Goal: Task Accomplishment & Management: Manage account settings

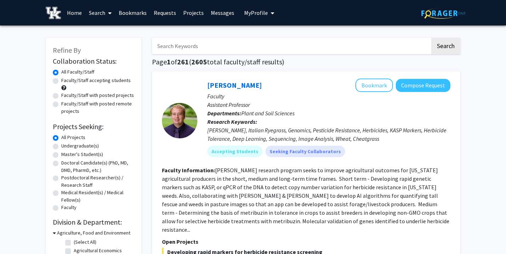
click at [258, 8] on button "My Profile" at bounding box center [259, 12] width 34 height 25
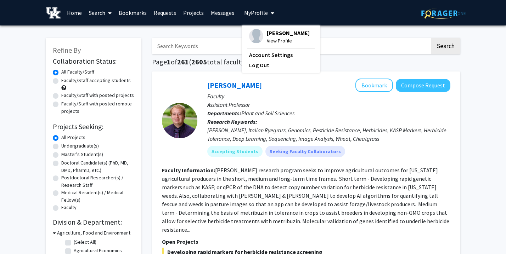
click at [272, 42] on span "View Profile" at bounding box center [288, 41] width 43 height 8
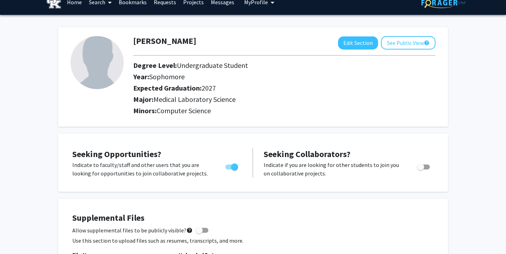
scroll to position [11, 0]
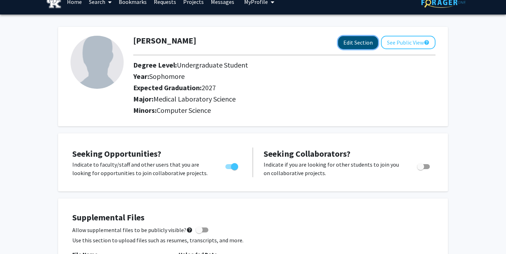
click at [361, 39] on button "Edit Section" at bounding box center [358, 42] width 40 height 13
select select "sophomore"
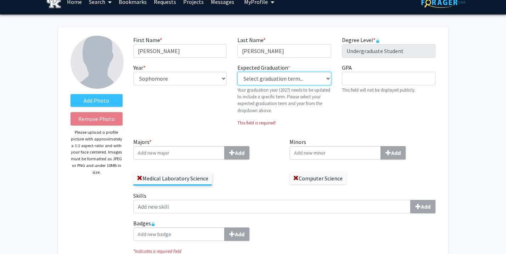
click at [299, 80] on select "Select graduation term... Previous: 2027 (Please select a specific term) Spring…" at bounding box center [283, 78] width 93 height 13
select select "41: winter_2027"
click at [237, 72] on select "Select graduation term... Previous: 2027 (Please select a specific term) Spring…" at bounding box center [283, 78] width 93 height 13
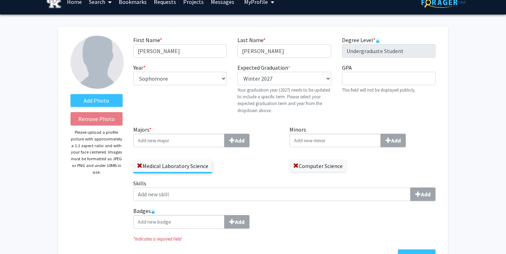
click at [179, 121] on div "First Name * required [PERSON_NAME] Last Name * required [PERSON_NAME] Degree L…" at bounding box center [284, 81] width 313 height 90
click at [185, 146] on input "Majors * Add" at bounding box center [178, 140] width 91 height 13
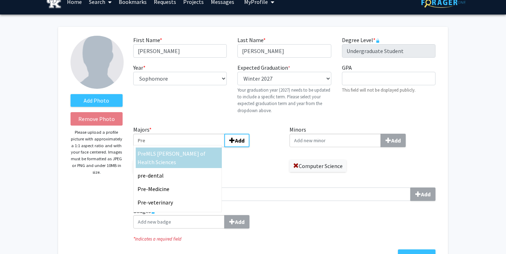
type input "Pre"
click at [151, 154] on span "MLS [PERSON_NAME] of Health Sciences" at bounding box center [171, 158] width 68 height 16
click at [151, 147] on input "Pre" at bounding box center [178, 140] width 91 height 13
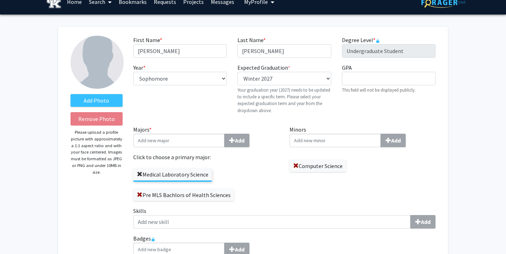
click at [139, 175] on span at bounding box center [140, 175] width 6 height 6
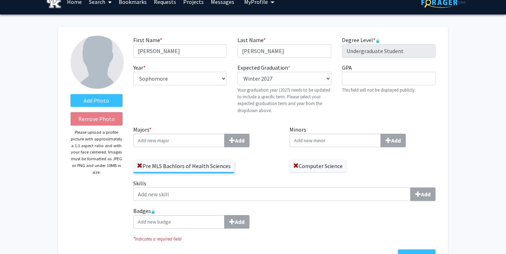
click at [268, 169] on div "Pre MLS Bachlors of Health Sciences" at bounding box center [206, 163] width 146 height 21
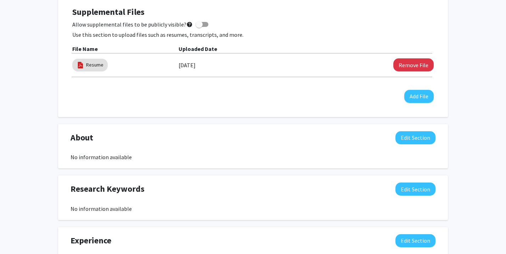
scroll to position [364, 0]
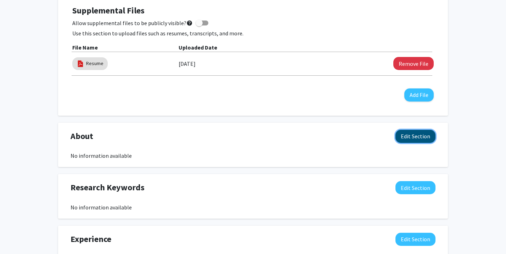
click at [411, 130] on button "Edit Section" at bounding box center [415, 136] width 40 height 13
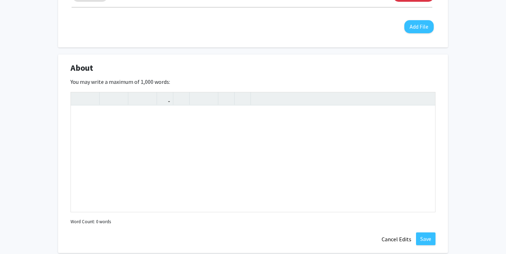
scroll to position [432, 0]
click at [167, 139] on div "Note to users with screen readers: Please deactivate our accessibility plugin f…" at bounding box center [253, 159] width 364 height 106
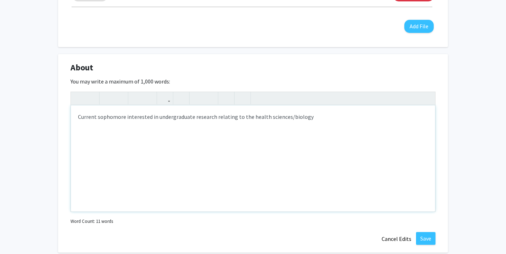
type textarea "Current sophomore interested in undergraduate research relating to the health s…"
click at [472, 163] on div "Add Photo Remove Photo Please upload a profile picture with approximately a 1:1…" at bounding box center [253, 63] width 506 height 941
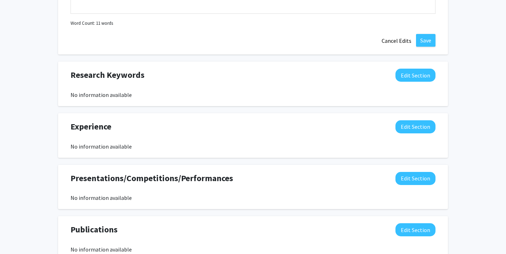
scroll to position [633, 0]
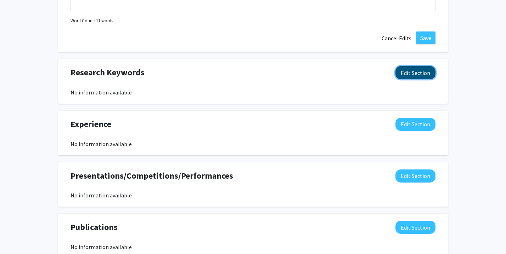
click at [412, 76] on button "Edit Section" at bounding box center [415, 72] width 40 height 13
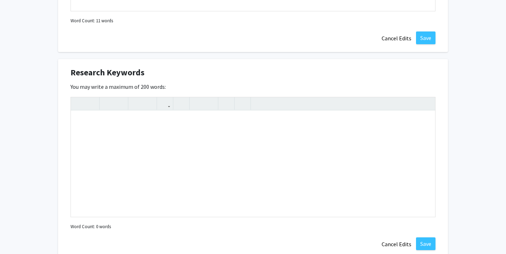
scroll to position [635, 0]
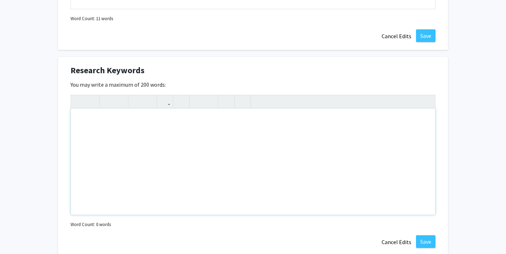
click at [258, 124] on div "Note to users with screen readers: Please deactivate our accessibility plugin f…" at bounding box center [253, 162] width 364 height 106
click at [80, 120] on div "health sciences" at bounding box center [253, 162] width 364 height 106
click at [122, 121] on div "Health sciences" at bounding box center [253, 162] width 364 height 106
type textarea "Health sciences, biology, medicine"
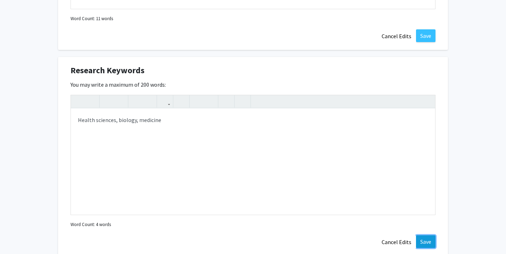
click at [429, 238] on button "Save" at bounding box center [425, 242] width 19 height 13
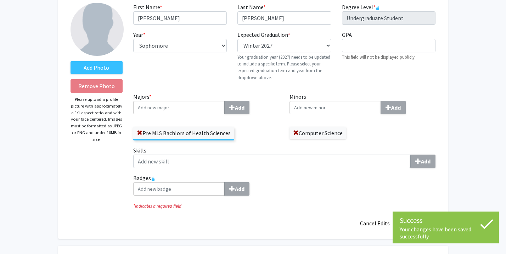
scroll to position [0, 0]
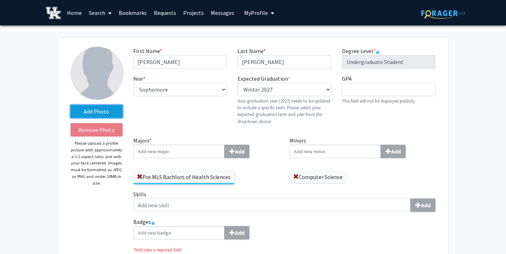
click at [101, 116] on label "Add Photo" at bounding box center [96, 111] width 52 height 13
click at [0, 0] on input "Add Photo" at bounding box center [0, 0] width 0 height 0
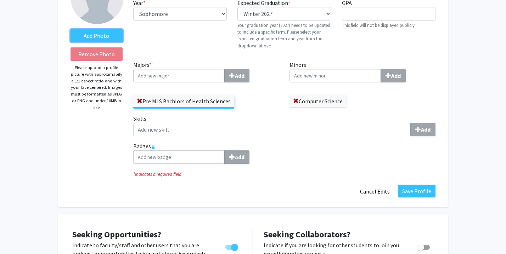
scroll to position [74, 0]
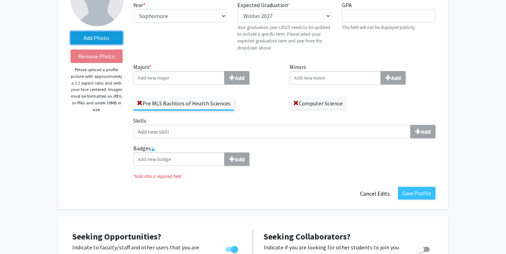
click at [113, 41] on label "Add Photo" at bounding box center [96, 38] width 52 height 13
click at [0, 0] on input "Add Photo" at bounding box center [0, 0] width 0 height 0
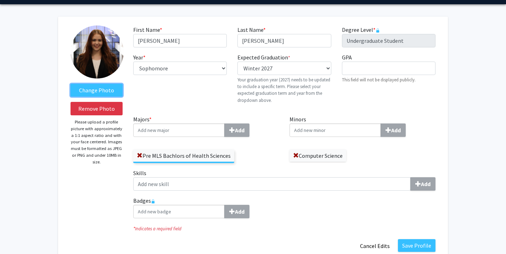
scroll to position [19, 0]
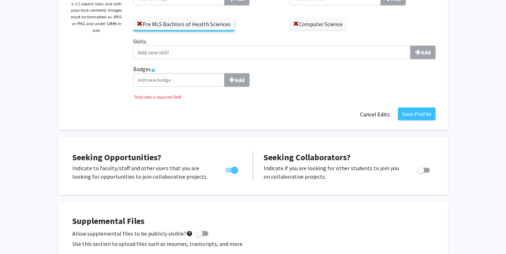
scroll to position [0, 0]
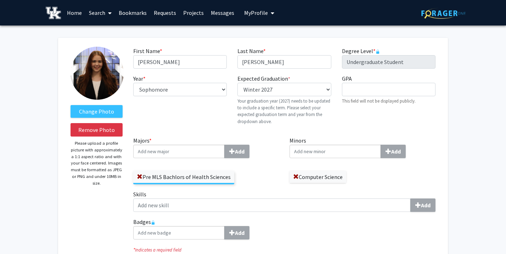
click at [263, 21] on button "My Profile" at bounding box center [259, 12] width 34 height 25
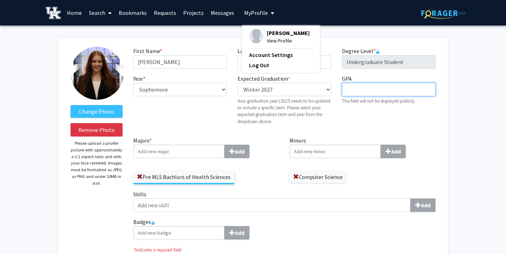
click at [420, 93] on input "GPA required" at bounding box center [388, 89] width 93 height 13
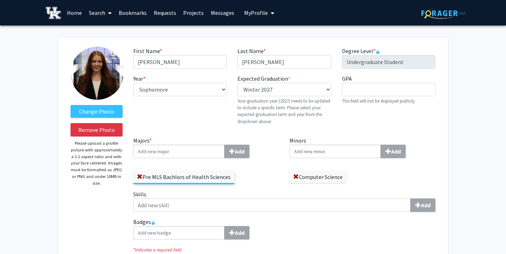
click at [63, 11] on link at bounding box center [55, 12] width 18 height 25
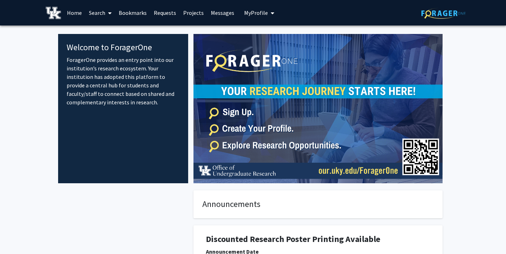
click at [255, 13] on span "My Profile" at bounding box center [256, 12] width 24 height 7
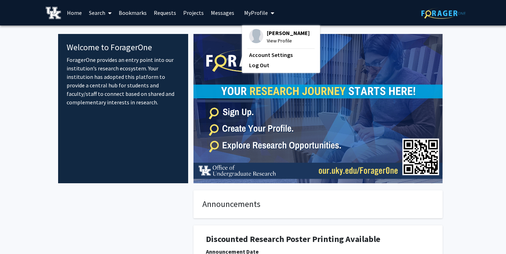
click at [270, 42] on span "View Profile" at bounding box center [288, 41] width 43 height 8
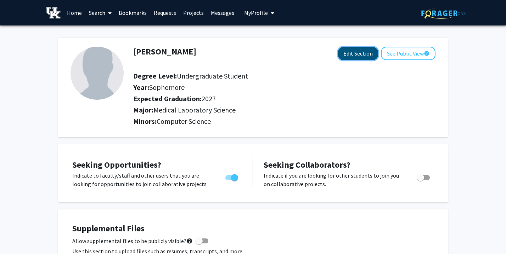
click at [352, 53] on button "Edit Section" at bounding box center [358, 53] width 40 height 13
select select "sophomore"
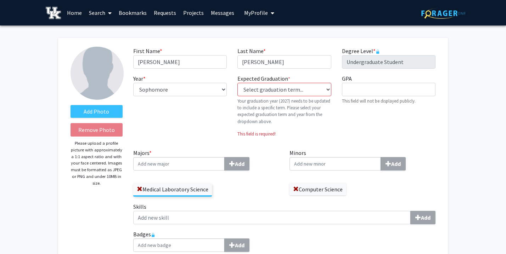
click at [150, 127] on div "Year * required --- First-year Sophomore Junior Senior Postbaccalaureate Certif…" at bounding box center [180, 108] width 104 height 69
click at [270, 89] on select "Select graduation term... Previous: 2027 (Please select a specific term) Spring…" at bounding box center [283, 89] width 93 height 13
select select "41: winter_2027"
click at [237, 83] on select "Select graduation term... Previous: 2027 (Please select a specific term) Spring…" at bounding box center [283, 89] width 93 height 13
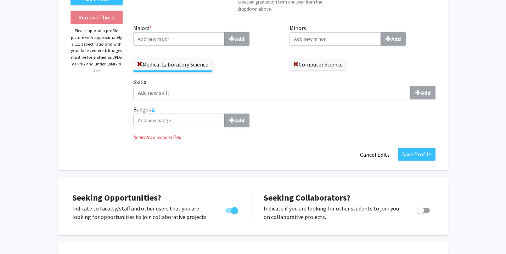
scroll to position [96, 0]
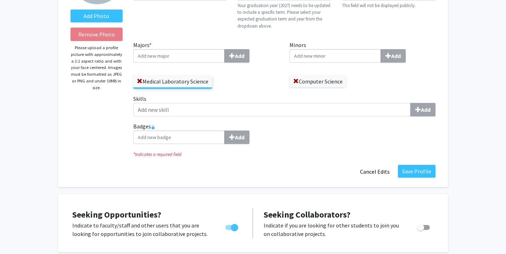
click at [157, 53] on input "Majors * Add" at bounding box center [178, 55] width 91 height 13
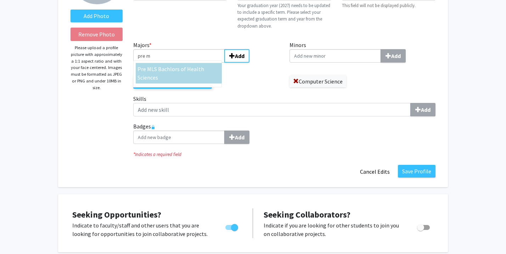
type input "pre m"
click at [175, 69] on span "LS Bachlors of Health Sciences" at bounding box center [170, 74] width 67 height 16
click at [175, 63] on input "pre m" at bounding box center [178, 55] width 91 height 13
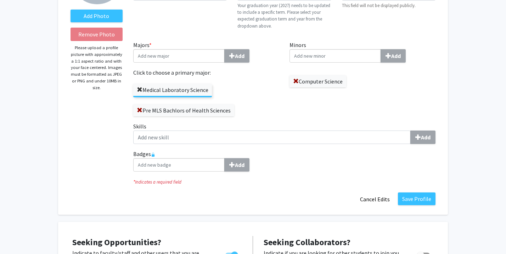
click at [140, 89] on span at bounding box center [140, 90] width 6 height 6
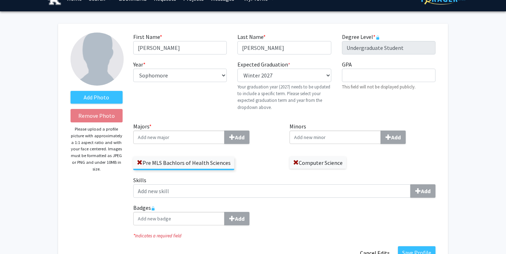
scroll to position [13, 0]
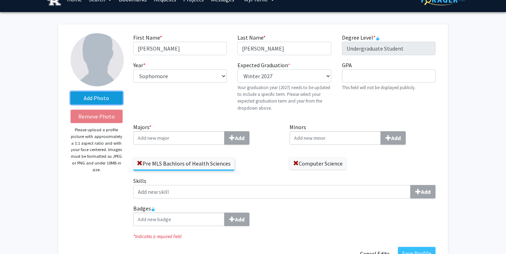
click at [105, 94] on label "Add Photo" at bounding box center [96, 98] width 52 height 13
click at [0, 0] on input "Add Photo" at bounding box center [0, 0] width 0 height 0
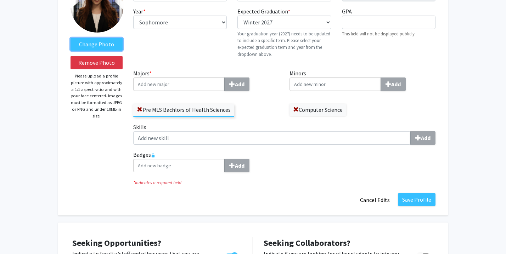
scroll to position [69, 0]
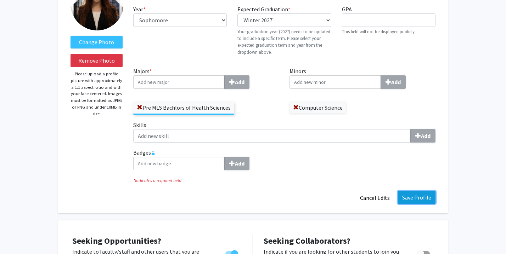
click at [416, 200] on button "Save Profile" at bounding box center [417, 197] width 38 height 13
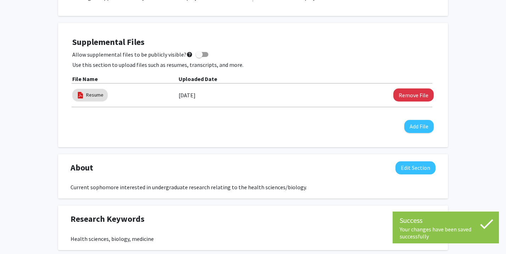
scroll to position [0, 0]
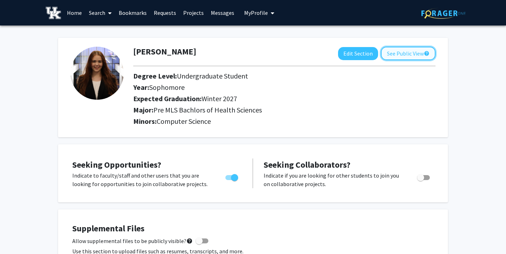
click at [400, 59] on button "See Public View help" at bounding box center [408, 53] width 55 height 13
